Goal: Task Accomplishment & Management: Manage account settings

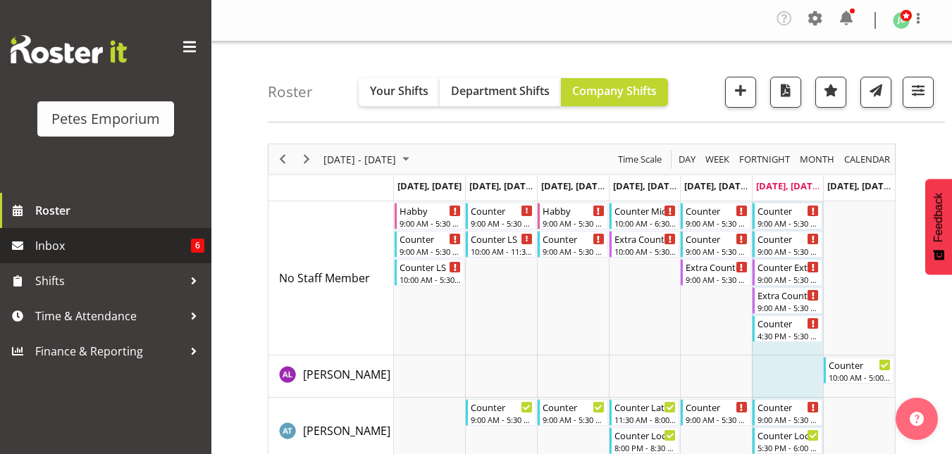
click at [49, 245] on span "Inbox" at bounding box center [113, 245] width 156 height 21
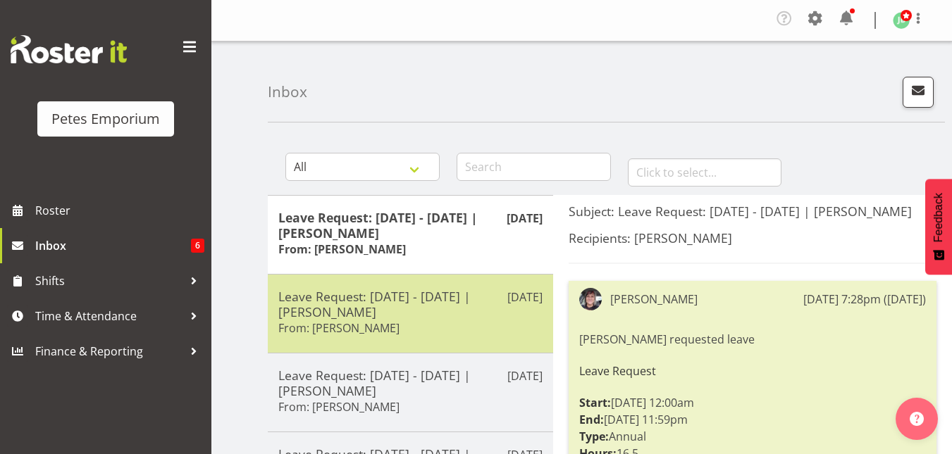
click at [398, 307] on h5 "Leave Request: 07/09/25 - 07/09/25 | Danielle Donselaar" at bounding box center [410, 304] width 264 height 31
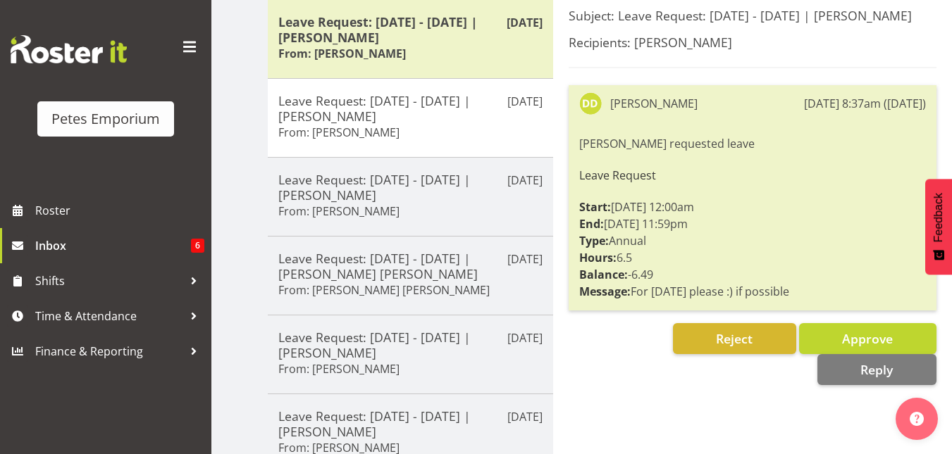
scroll to position [199, 0]
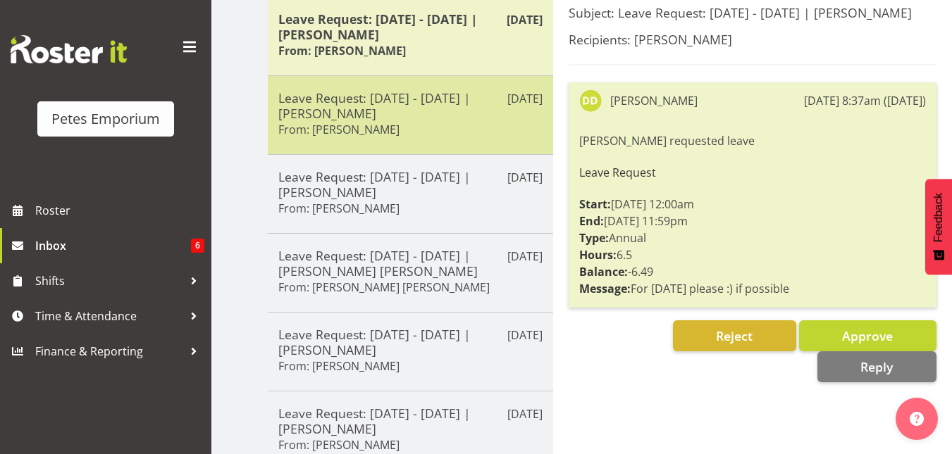
click at [396, 94] on h5 "Leave Request: 07/09/25 - 07/09/25 | Danielle Donselaar" at bounding box center [410, 105] width 264 height 31
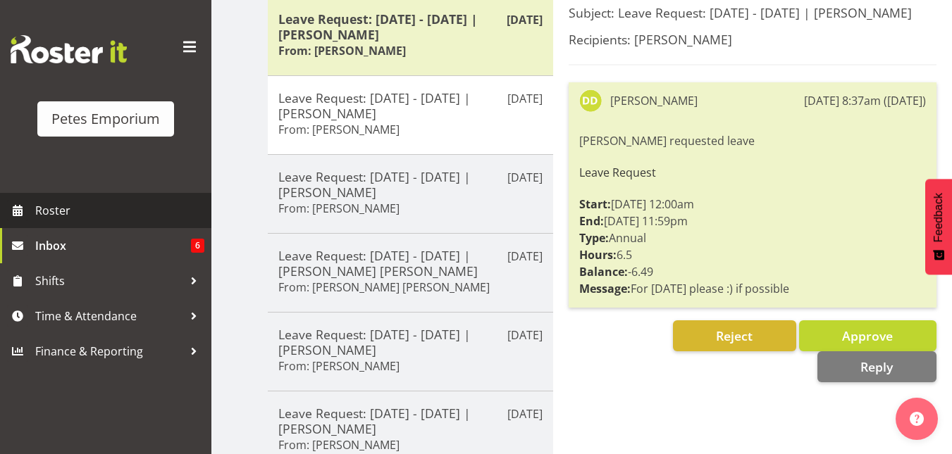
click at [51, 218] on span "Roster" at bounding box center [119, 210] width 169 height 21
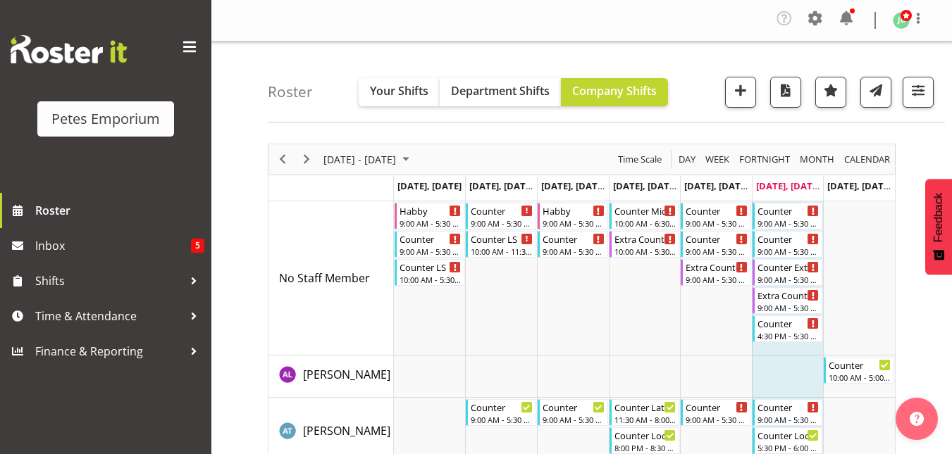
click at [414, 163] on span "August 25 - 31, 2025" at bounding box center [405, 160] width 17 height 18
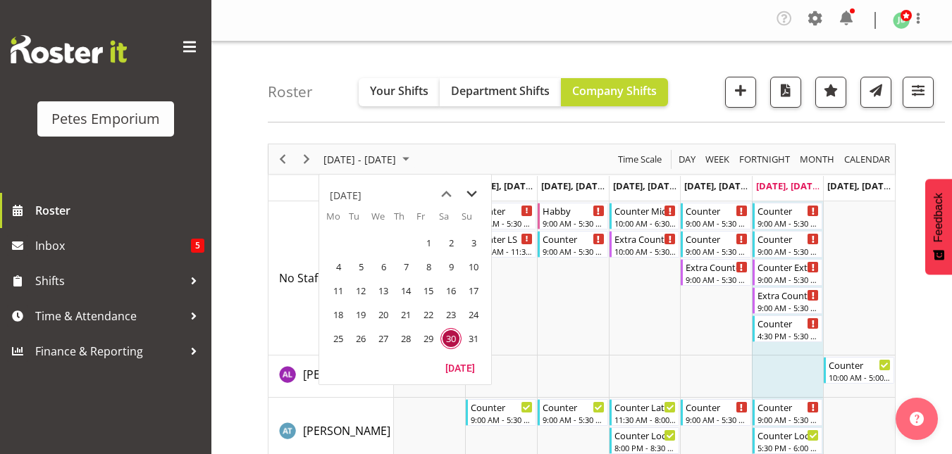
click at [471, 198] on span "next month" at bounding box center [471, 194] width 25 height 25
click at [468, 250] on span "7" at bounding box center [473, 242] width 21 height 21
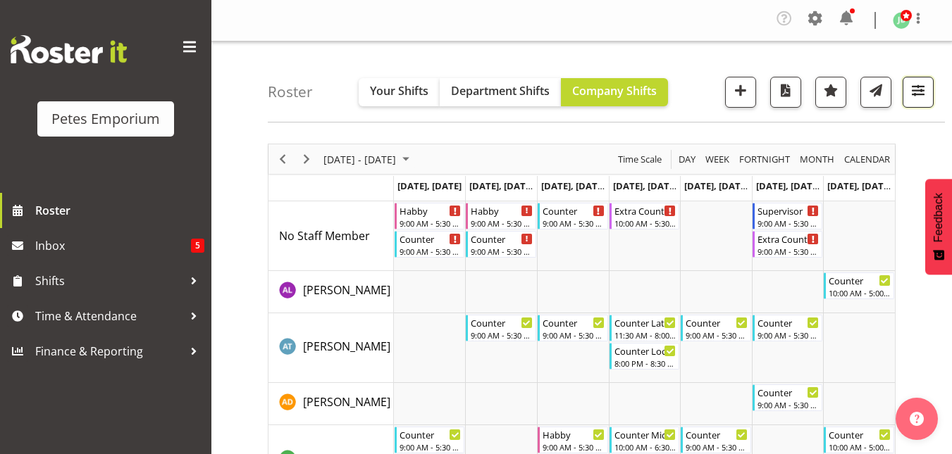
click at [923, 85] on span "button" at bounding box center [918, 90] width 18 height 18
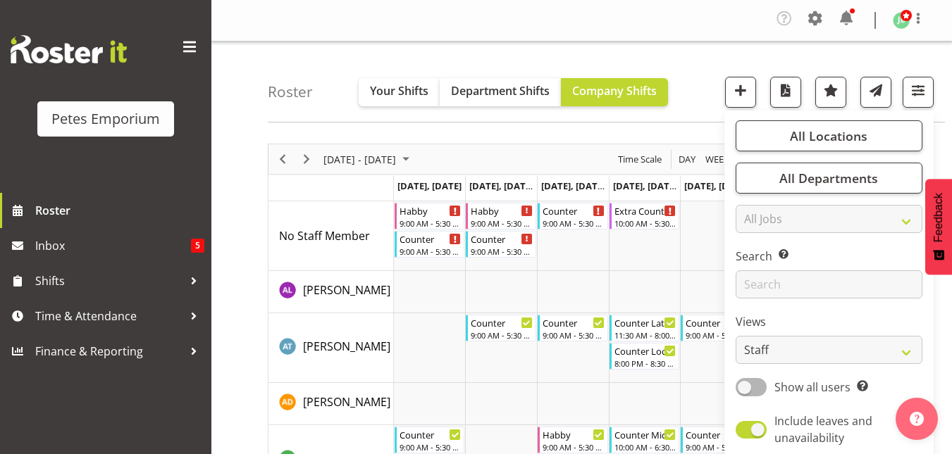
click at [681, 84] on div "Roster Your Shifts Department Shifts Company Shifts All Locations Clear Lower H…" at bounding box center [606, 82] width 677 height 81
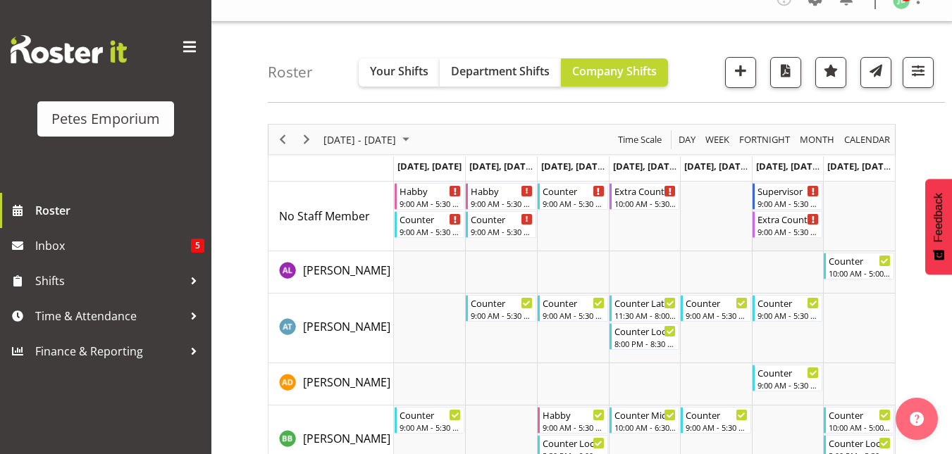
scroll to position [19, 0]
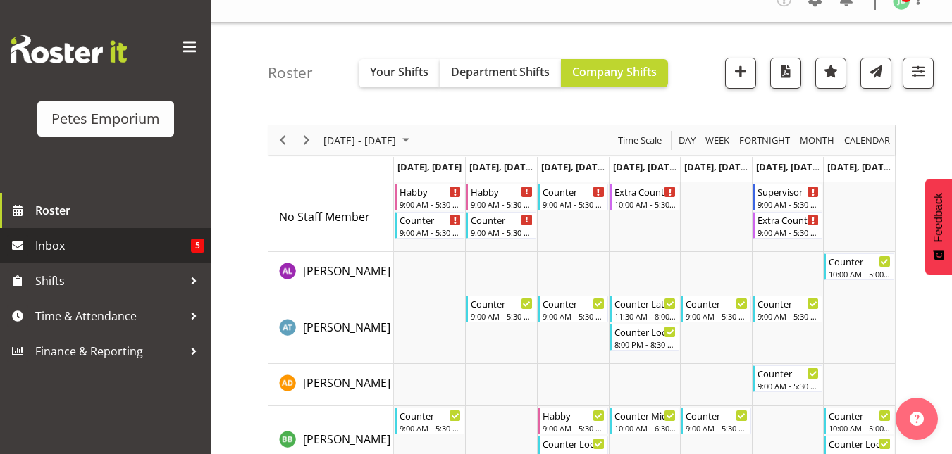
click at [49, 247] on span "Inbox" at bounding box center [113, 245] width 156 height 21
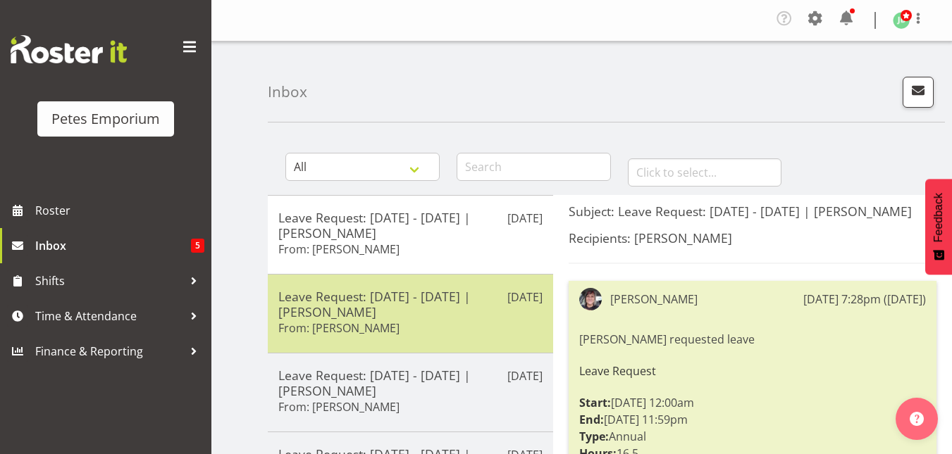
click at [318, 319] on div "Leave Request: 07/09/25 - 07/09/25 | Danielle Donselaar From: Danielle Donselaar" at bounding box center [410, 314] width 264 height 50
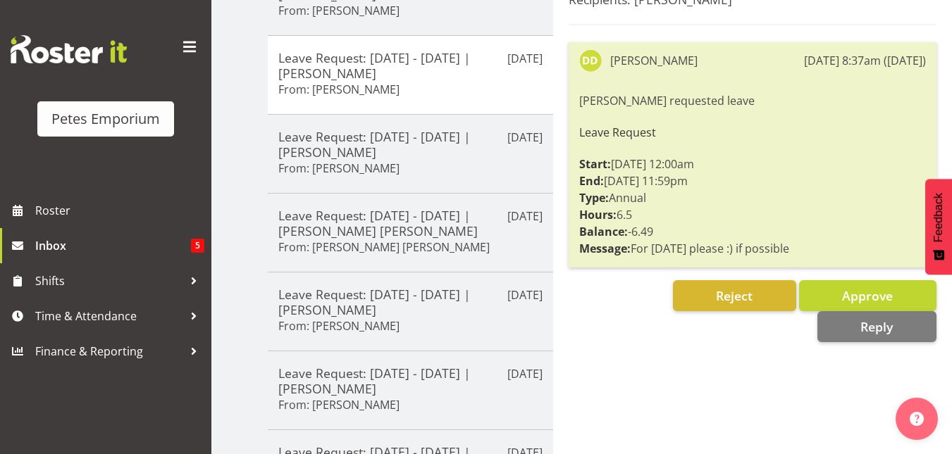
scroll to position [240, 0]
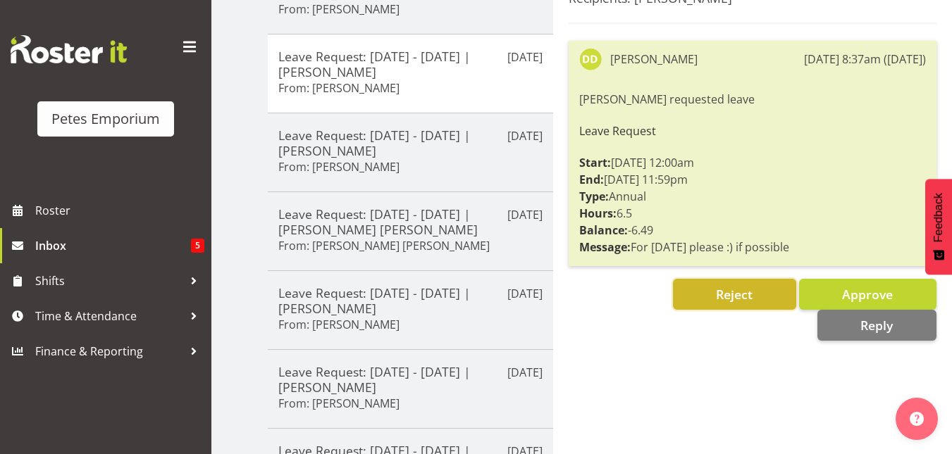
click at [735, 302] on span "Reject" at bounding box center [734, 294] width 37 height 17
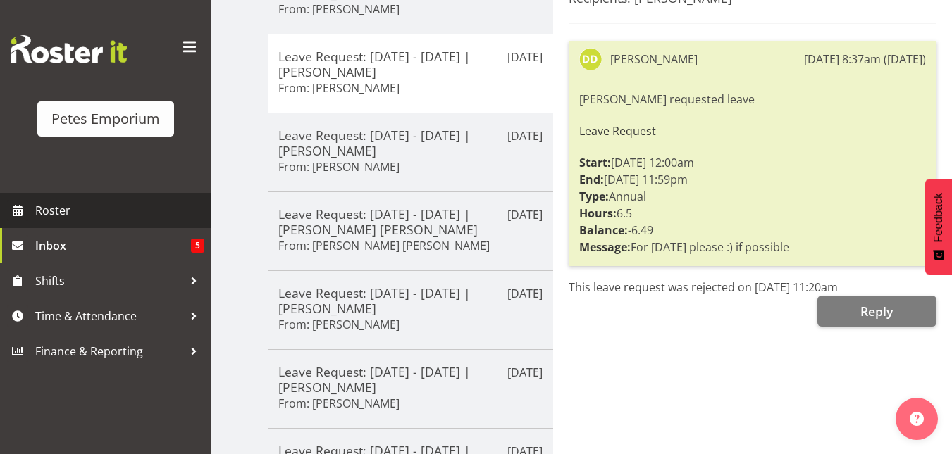
click at [70, 199] on link "Roster" at bounding box center [105, 210] width 211 height 35
